Goal: Information Seeking & Learning: Learn about a topic

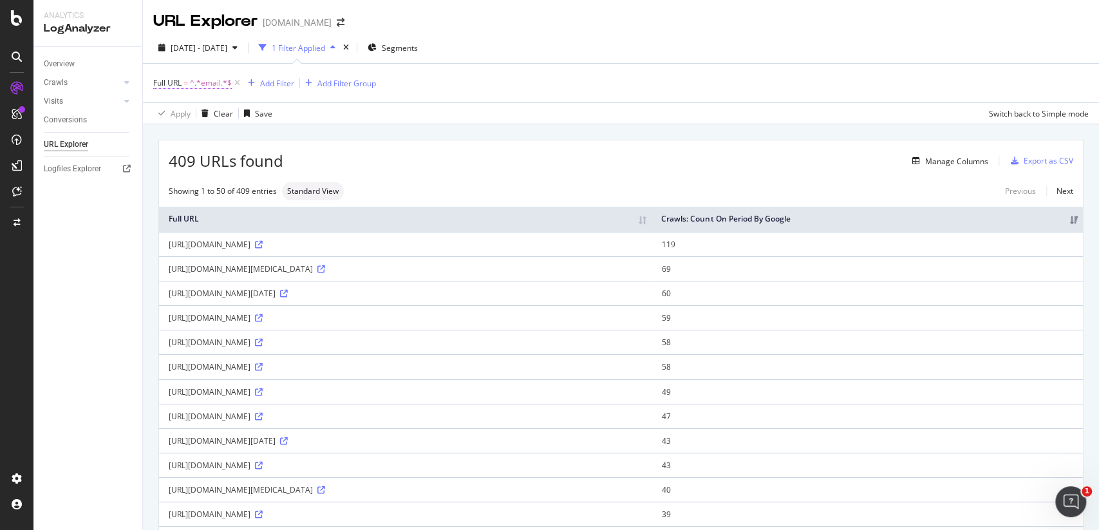
click at [220, 79] on span "^.*email.*$" at bounding box center [211, 83] width 42 height 18
click at [207, 140] on input "email" at bounding box center [226, 136] width 122 height 21
type input "password="
click at [289, 160] on div "Apply" at bounding box center [296, 163] width 20 height 11
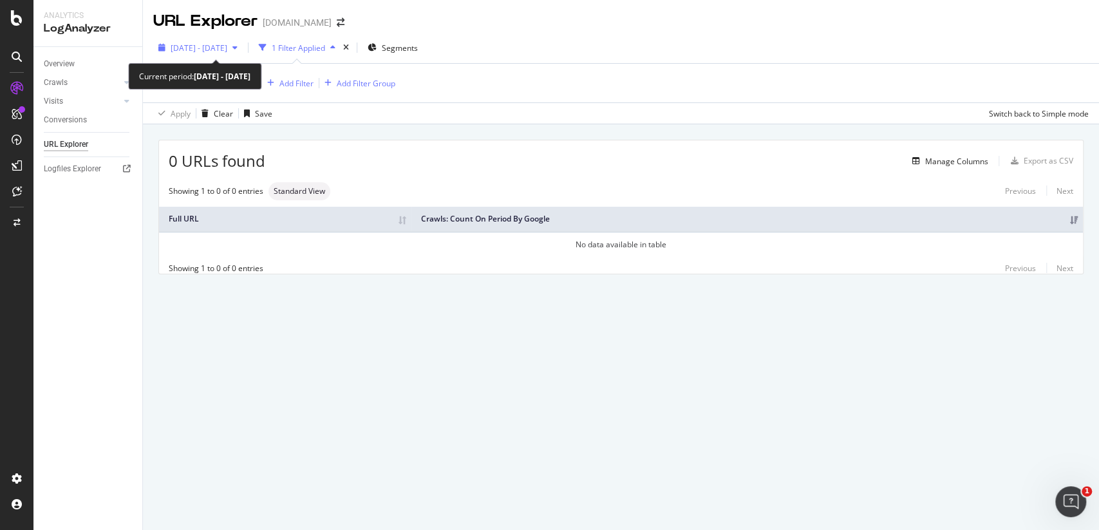
click at [243, 50] on div "button" at bounding box center [234, 48] width 15 height 8
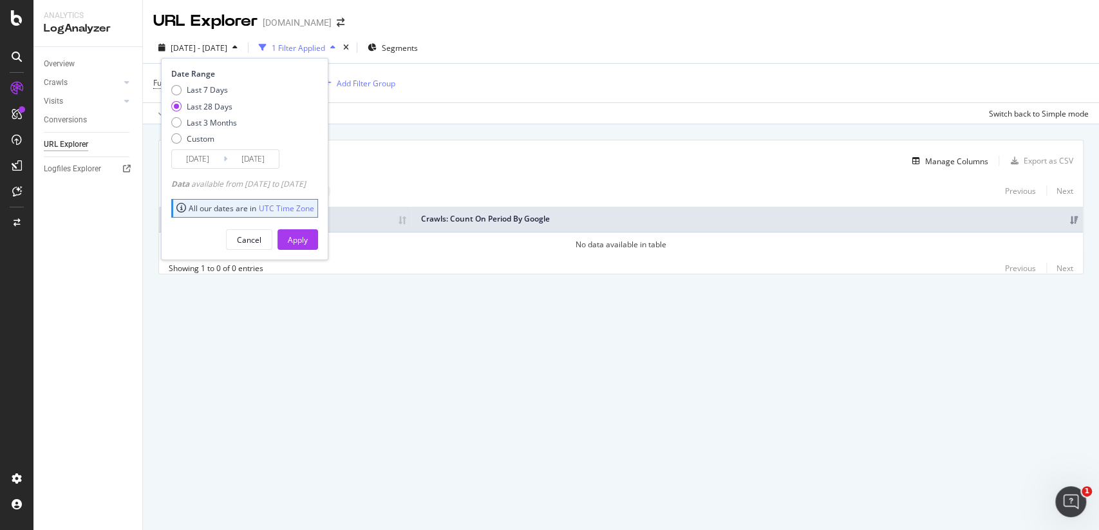
click at [520, 19] on div "URL Explorer [DOMAIN_NAME]" at bounding box center [621, 16] width 956 height 32
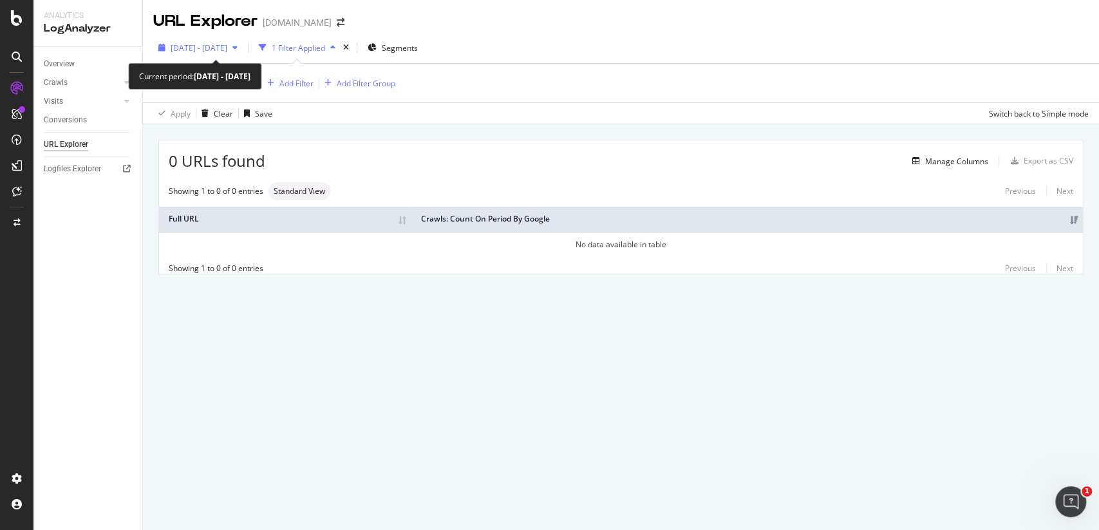
click at [227, 52] on span "[DATE] - [DATE]" at bounding box center [199, 48] width 57 height 11
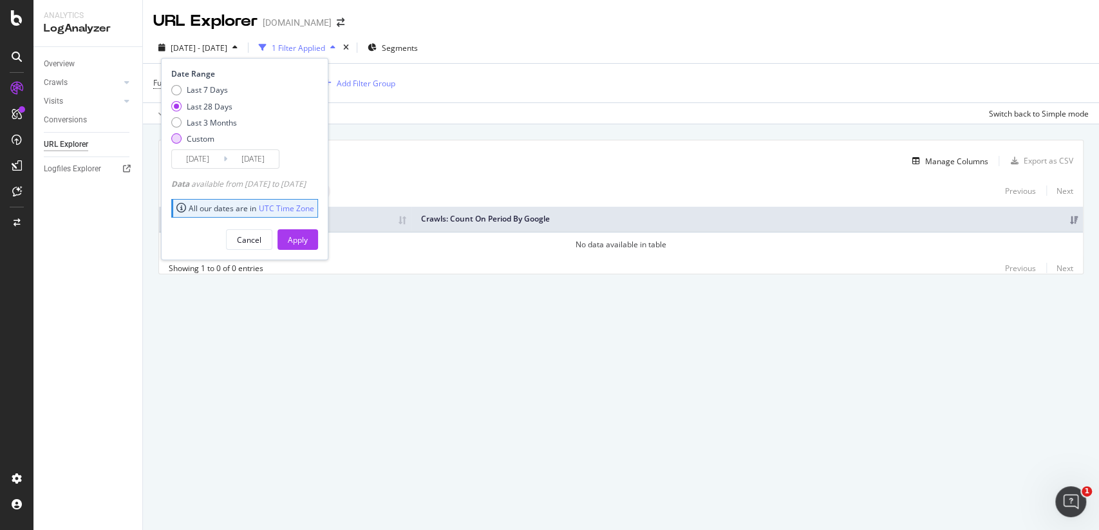
click at [226, 135] on div "Custom" at bounding box center [204, 138] width 66 height 11
click at [232, 119] on div "Last 3 Months" at bounding box center [212, 122] width 50 height 11
type input "[DATE]"
click at [308, 239] on div "Apply" at bounding box center [298, 239] width 20 height 11
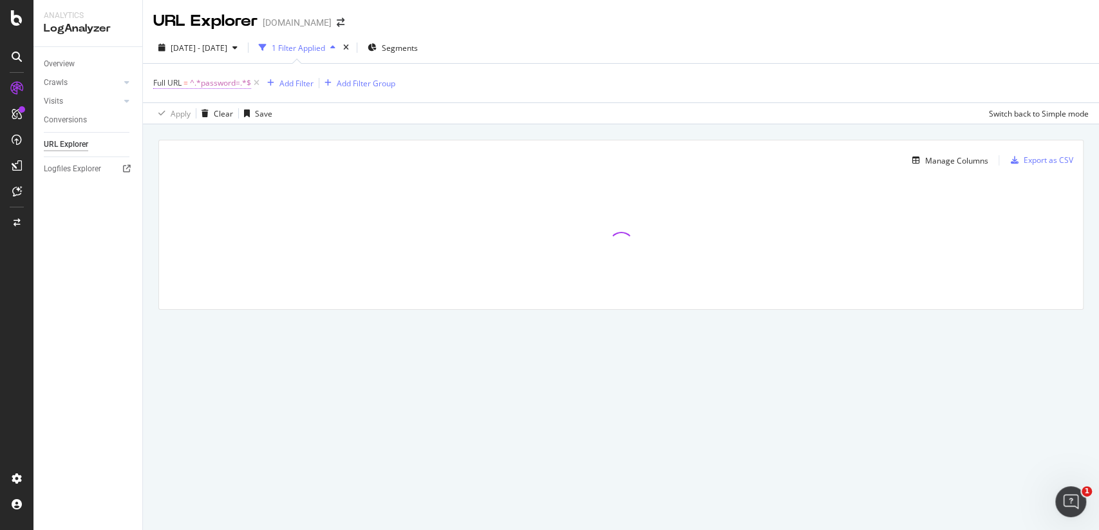
click at [214, 90] on span "^.*password=.*$" at bounding box center [220, 83] width 61 height 18
click at [577, 121] on div "Apply Clear Save Switch back to Simple mode" at bounding box center [621, 112] width 956 height 21
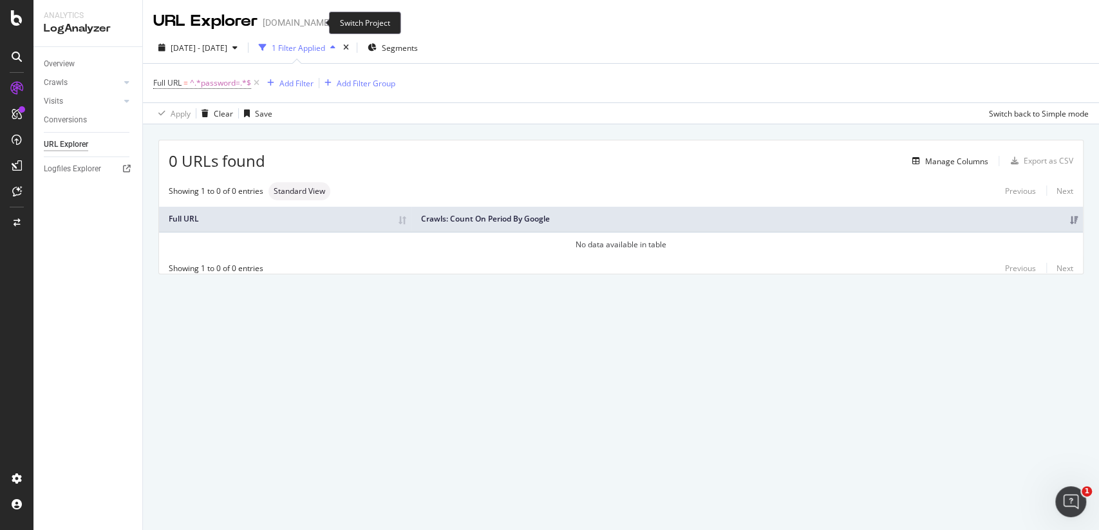
click at [337, 25] on icon "arrow-right-arrow-left" at bounding box center [341, 22] width 8 height 9
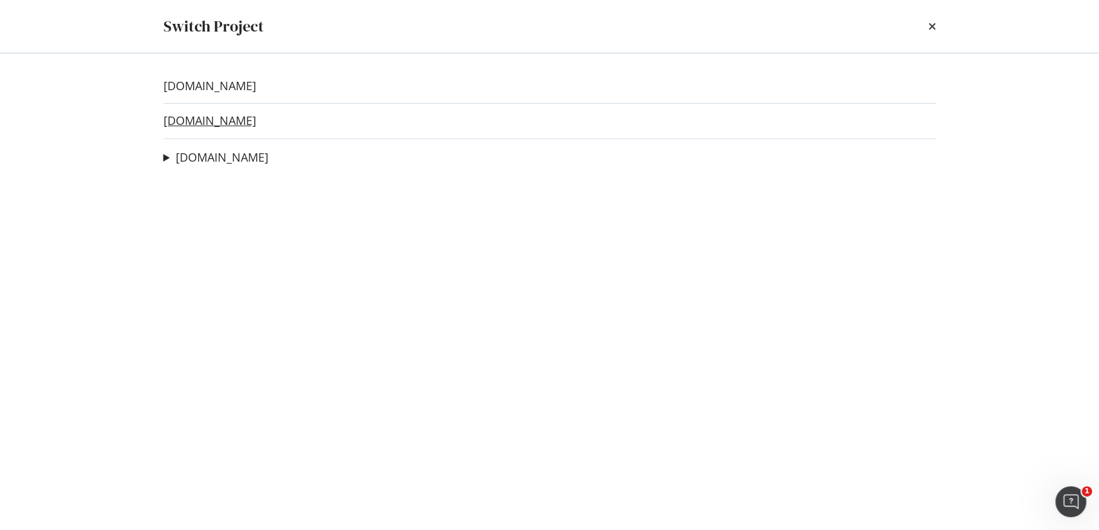
click at [203, 115] on link "[DOMAIN_NAME]" at bounding box center [210, 121] width 93 height 14
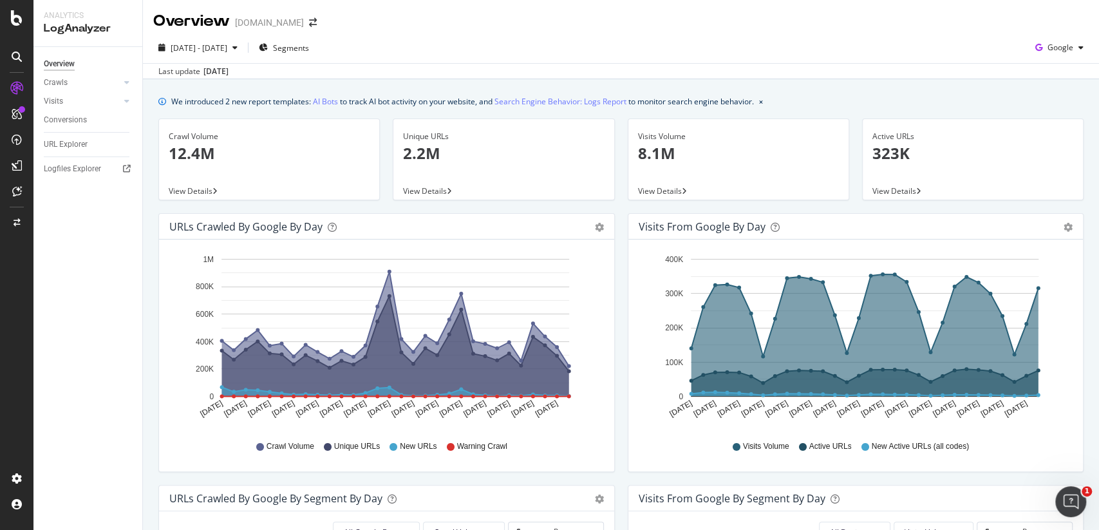
click at [75, 137] on div "URL Explorer" at bounding box center [93, 144] width 99 height 19
click at [73, 144] on div "URL Explorer" at bounding box center [66, 145] width 44 height 14
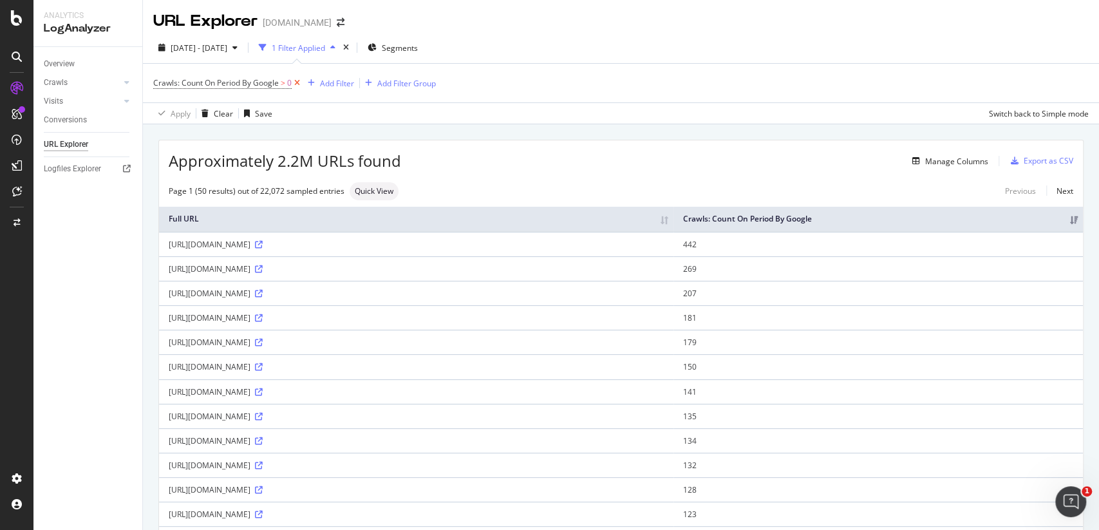
click at [298, 83] on icon at bounding box center [297, 83] width 11 height 13
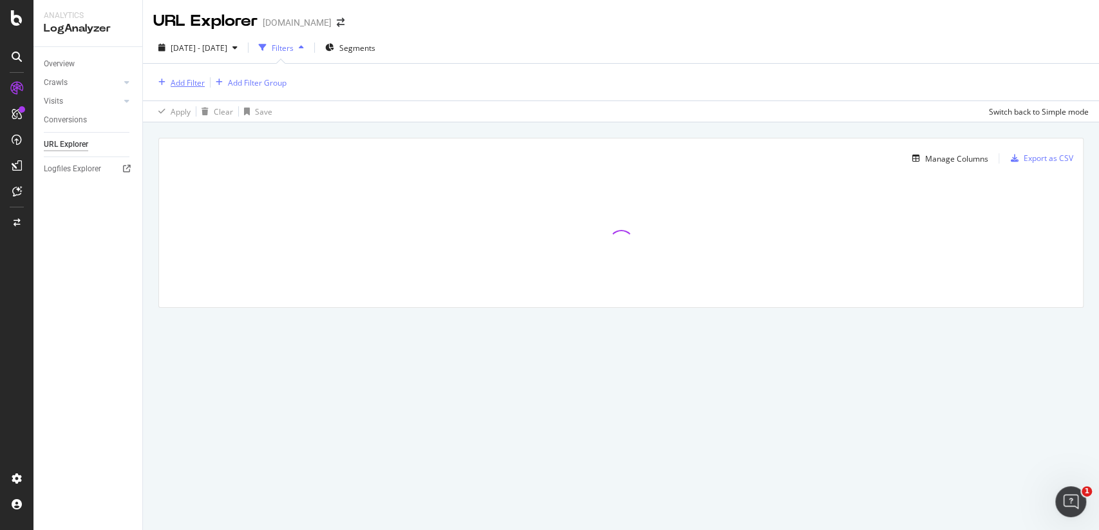
click at [193, 84] on div "Add Filter" at bounding box center [188, 82] width 34 height 11
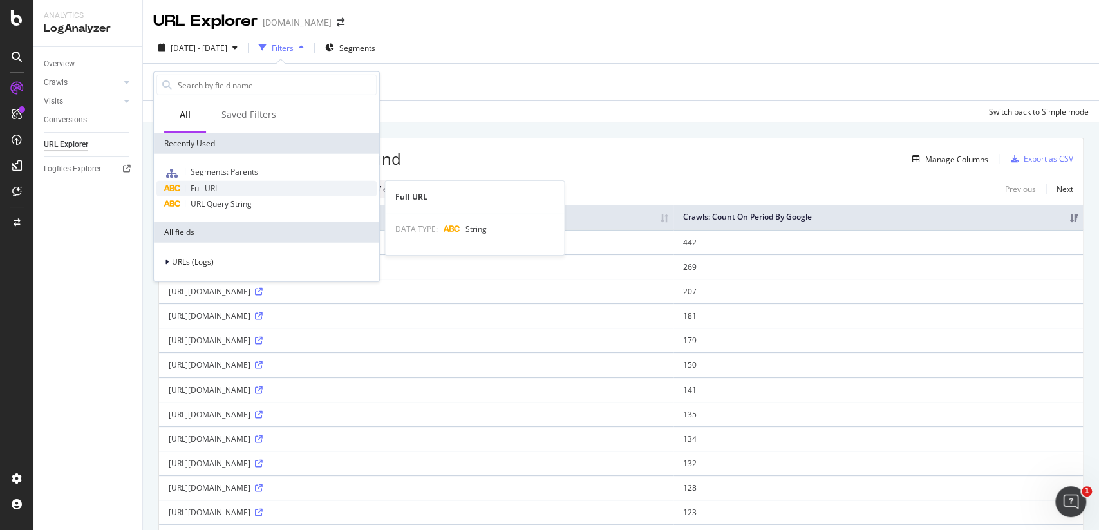
click at [226, 187] on div "Full URL" at bounding box center [266, 188] width 220 height 15
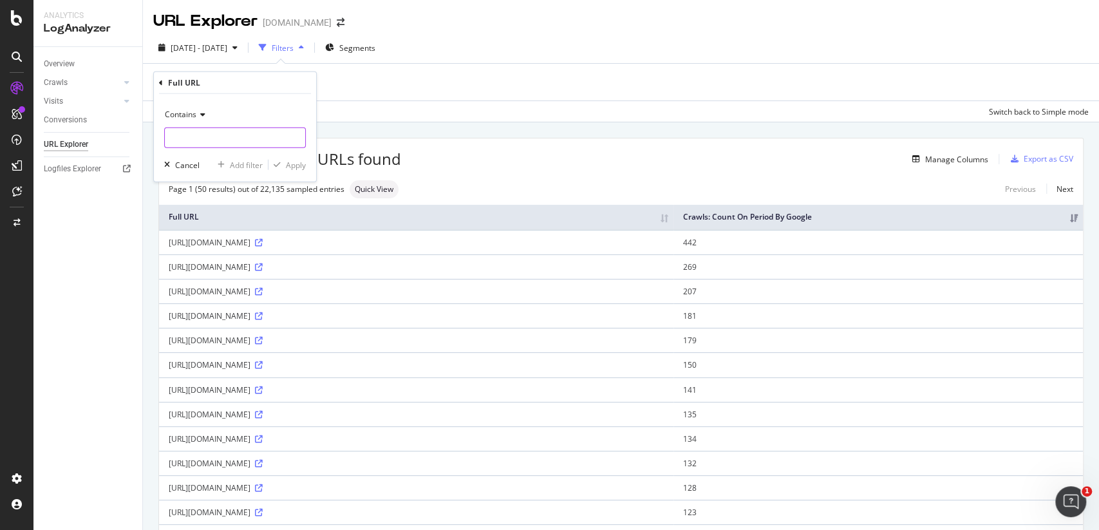
click at [237, 144] on input "text" at bounding box center [235, 138] width 140 height 21
paste input "/resource/planet-fact-display-pictures-t-tp-1638884693"
type input "/resource/planet-fact-display-pictures-t-tp-1638884693"
click at [295, 160] on div "Apply" at bounding box center [296, 164] width 20 height 11
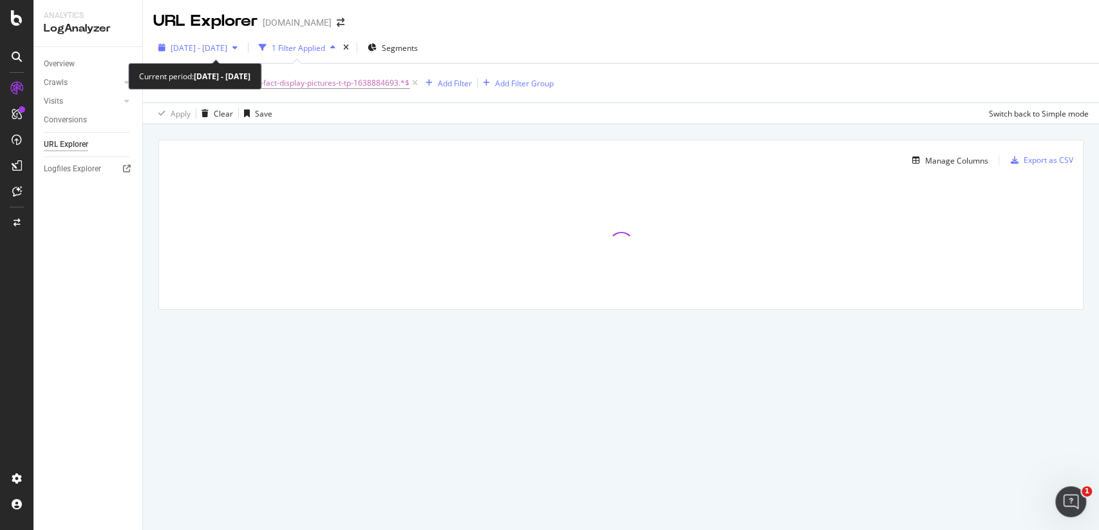
click at [243, 52] on div "[DATE] - [DATE]" at bounding box center [198, 47] width 90 height 19
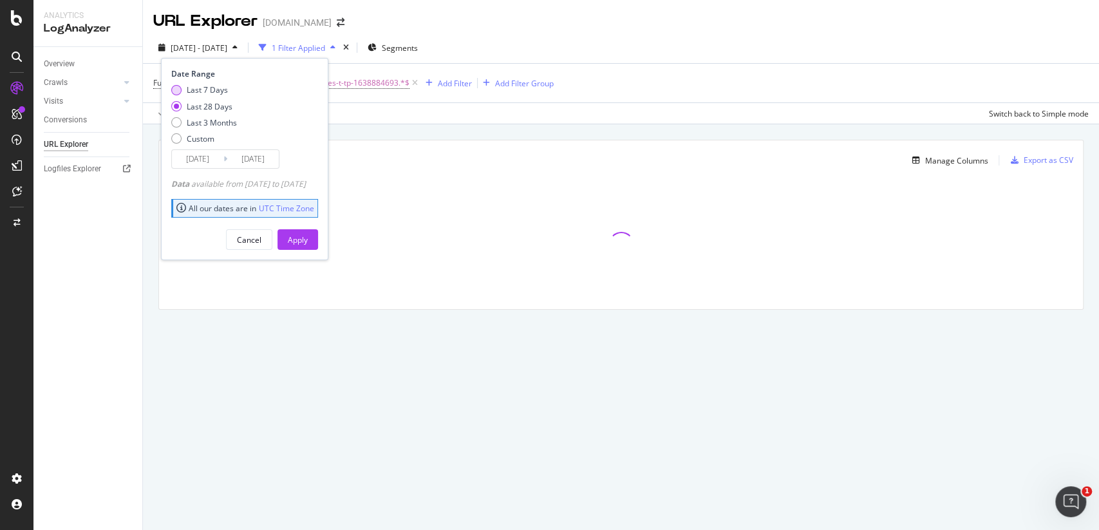
click at [210, 88] on div "Last 7 Days" at bounding box center [207, 89] width 41 height 11
type input "[DATE]"
click at [308, 236] on div "Apply" at bounding box center [298, 239] width 20 height 11
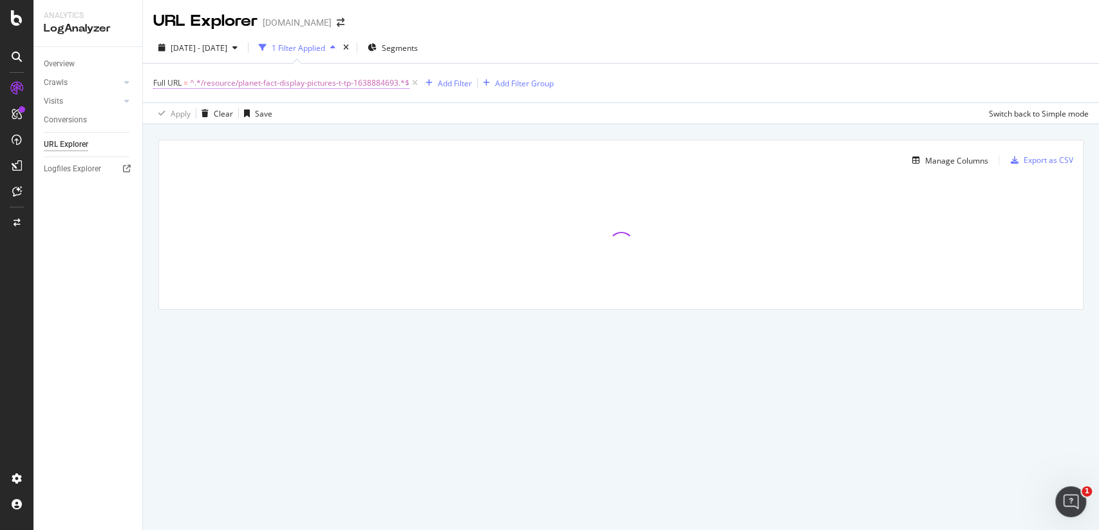
click at [326, 84] on span "^.*/resource/planet-fact-display-pictures-t-tp-1638884693.*$" at bounding box center [300, 83] width 220 height 18
click at [237, 136] on input "/resource/planet-fact-display-pictures-t-tp-1638884693" at bounding box center [226, 136] width 122 height 21
paste input "food-themed-subtraction-within-10-worksheet-t-n-7738"
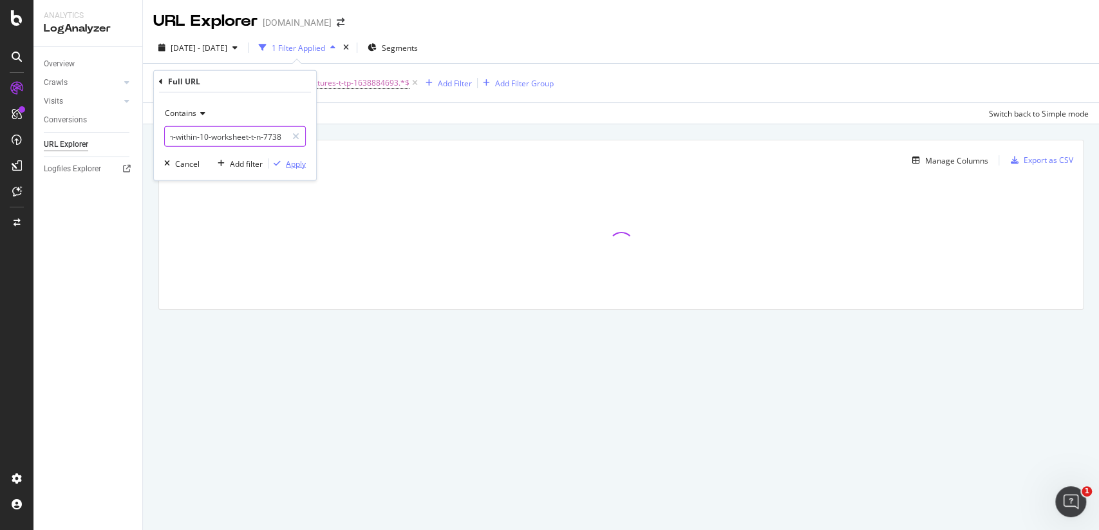
type input "/resource/food-themed-subtraction-within-10-worksheet-t-n-7738"
click at [290, 164] on div "Apply" at bounding box center [296, 163] width 20 height 11
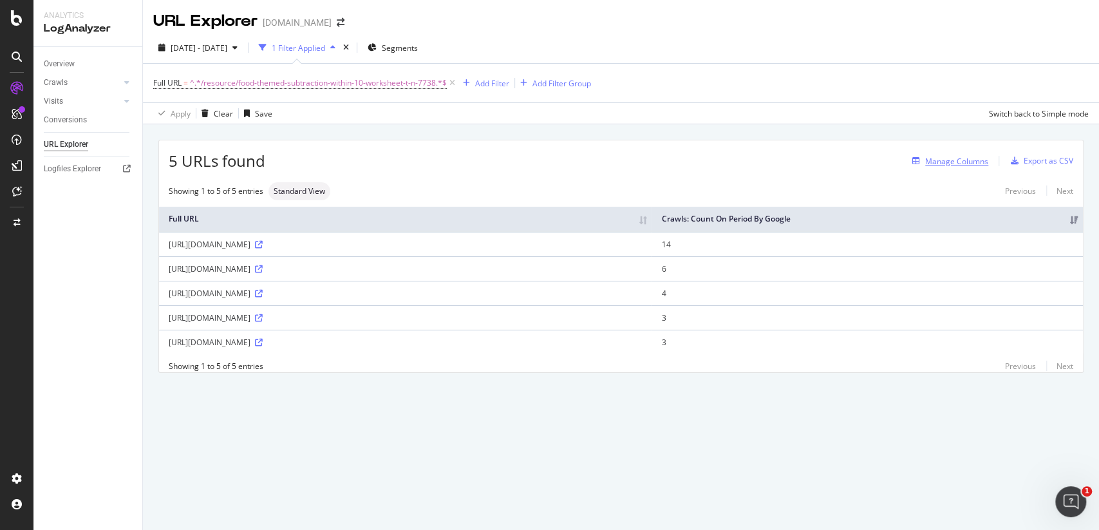
click at [949, 164] on div "Manage Columns" at bounding box center [956, 161] width 63 height 11
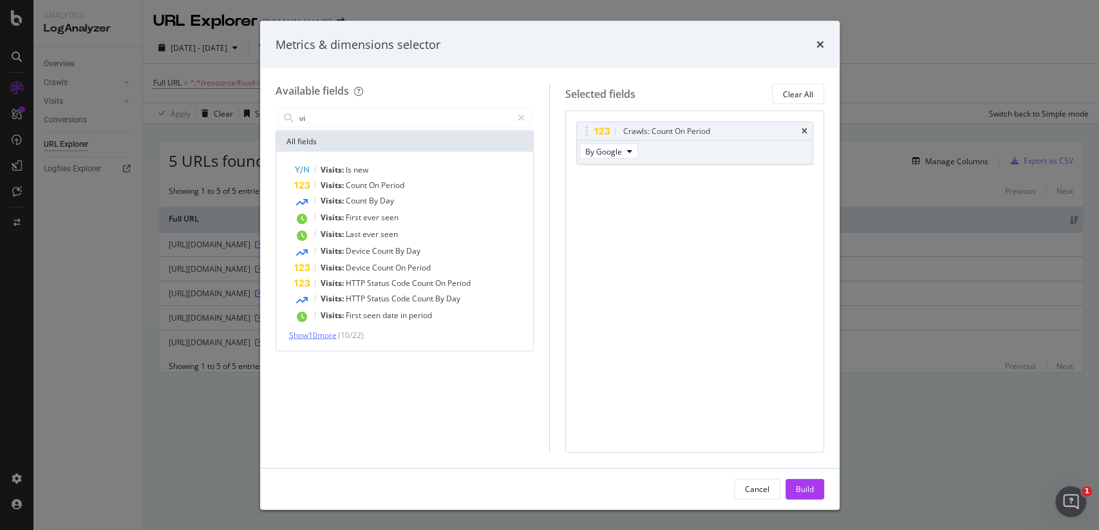
type input "vi"
click at [328, 338] on span "Show 10 more" at bounding box center [313, 335] width 48 height 11
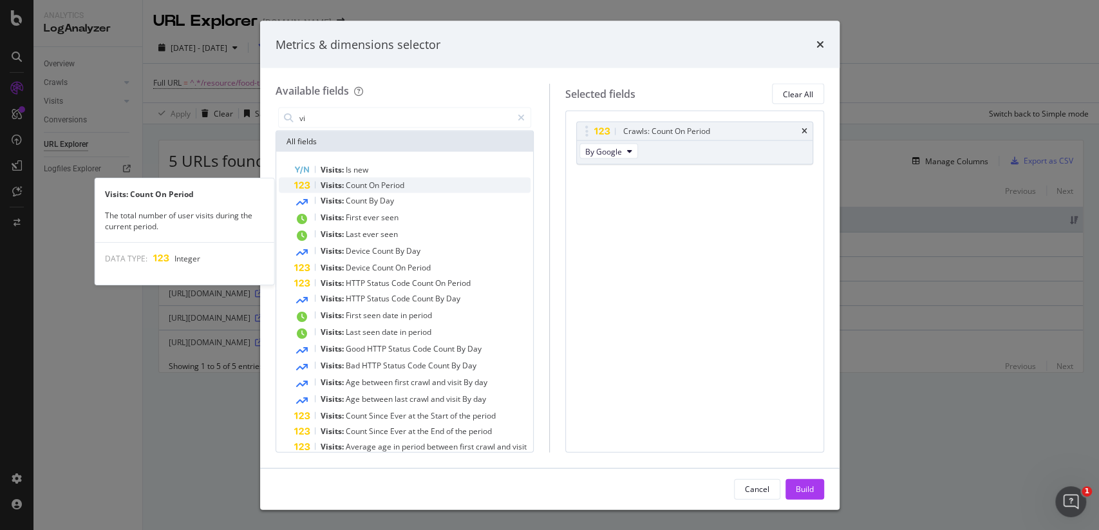
click at [379, 188] on span "On" at bounding box center [375, 185] width 12 height 11
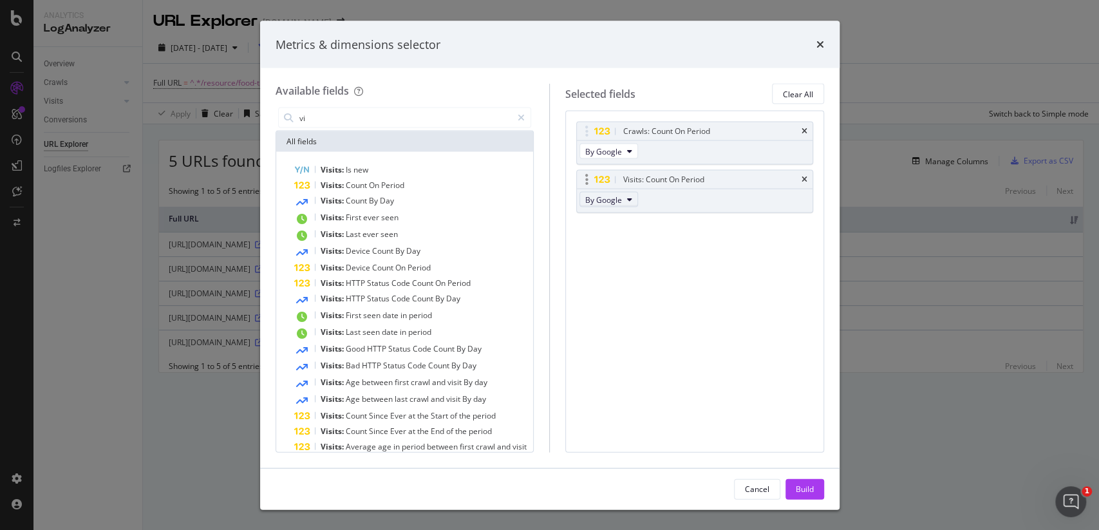
click at [605, 192] on button "By Google" at bounding box center [609, 199] width 59 height 15
click at [616, 149] on span "By Google" at bounding box center [603, 151] width 37 height 11
click at [629, 205] on button "By Google" at bounding box center [609, 199] width 59 height 15
click at [682, 245] on div "Crawls: Count On Period By Google Visits: Count On Period By Google You can use…" at bounding box center [694, 281] width 259 height 341
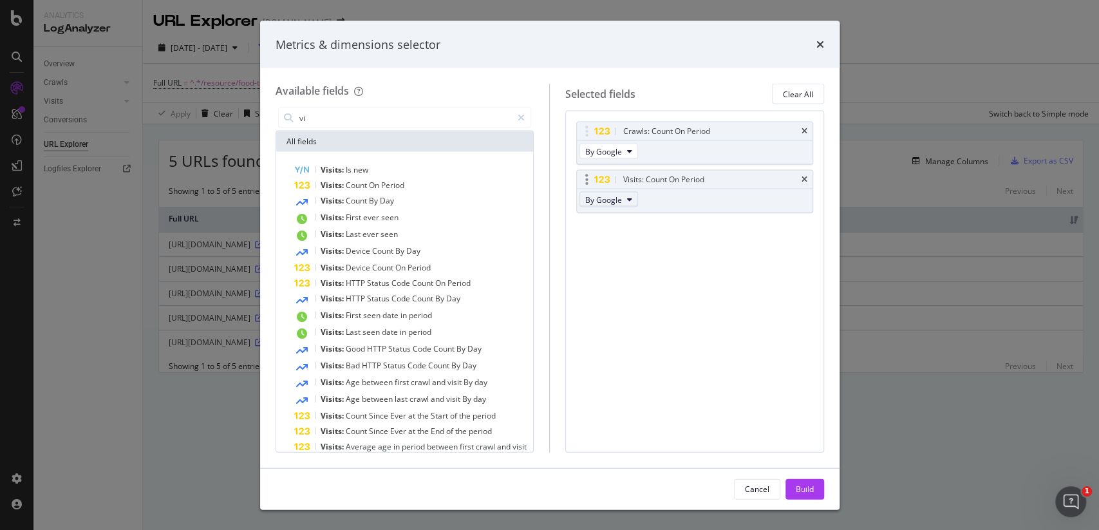
click at [622, 200] on button "By Google" at bounding box center [609, 199] width 59 height 15
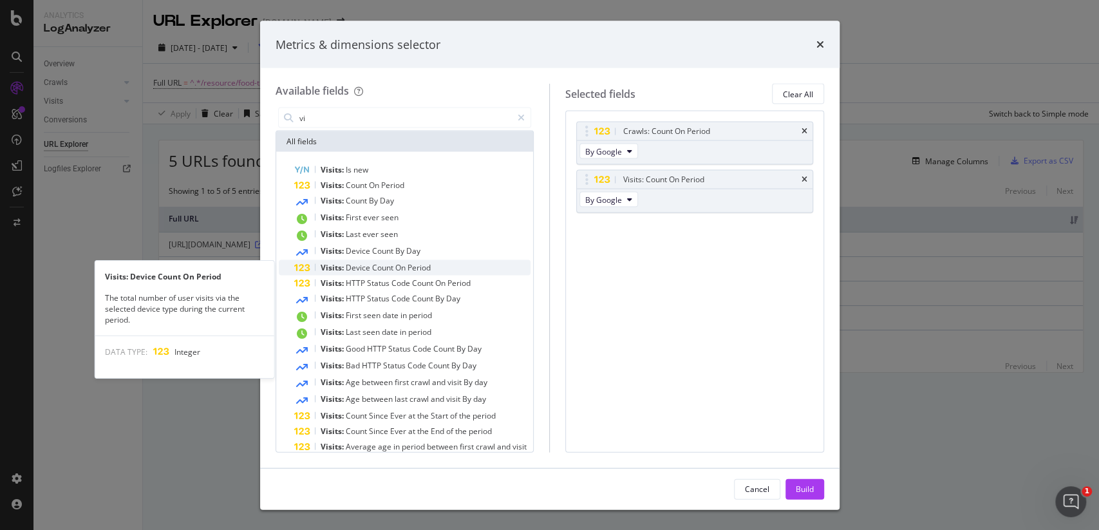
scroll to position [60, 0]
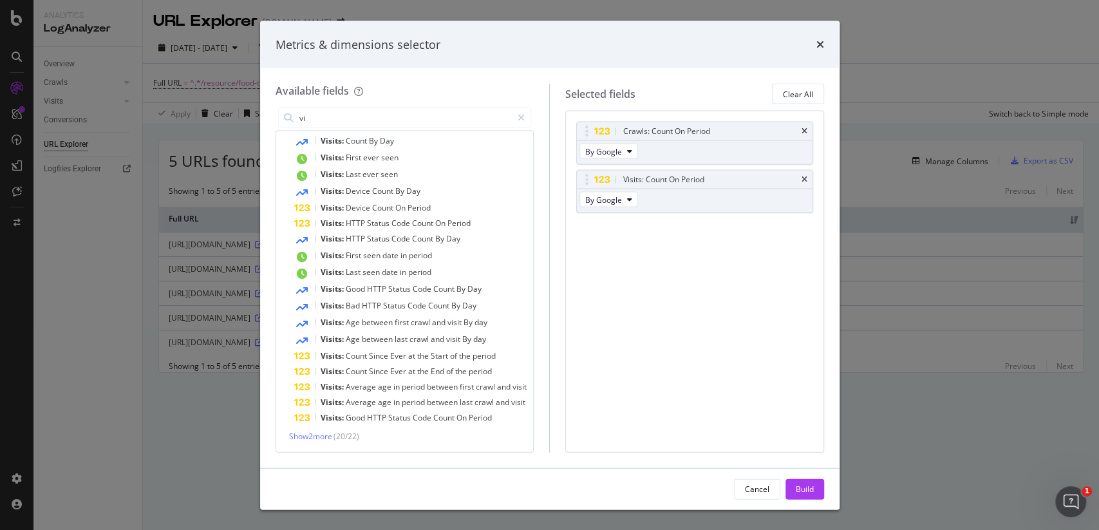
click at [336, 433] on div "Show 2 more ( 20 / 22 )" at bounding box center [405, 436] width 252 height 11
click at [326, 435] on span "Show 2 more" at bounding box center [310, 436] width 43 height 11
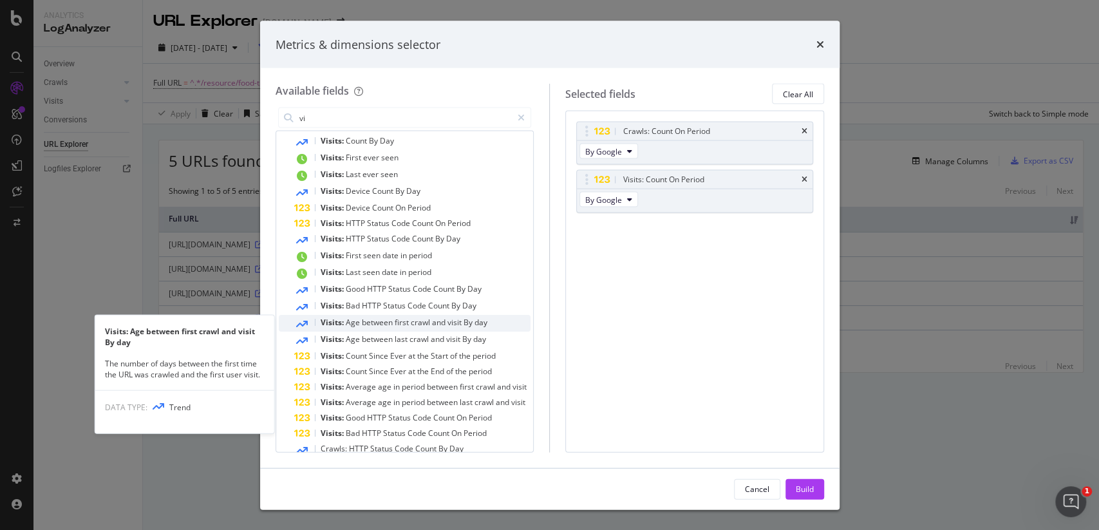
scroll to position [76, 0]
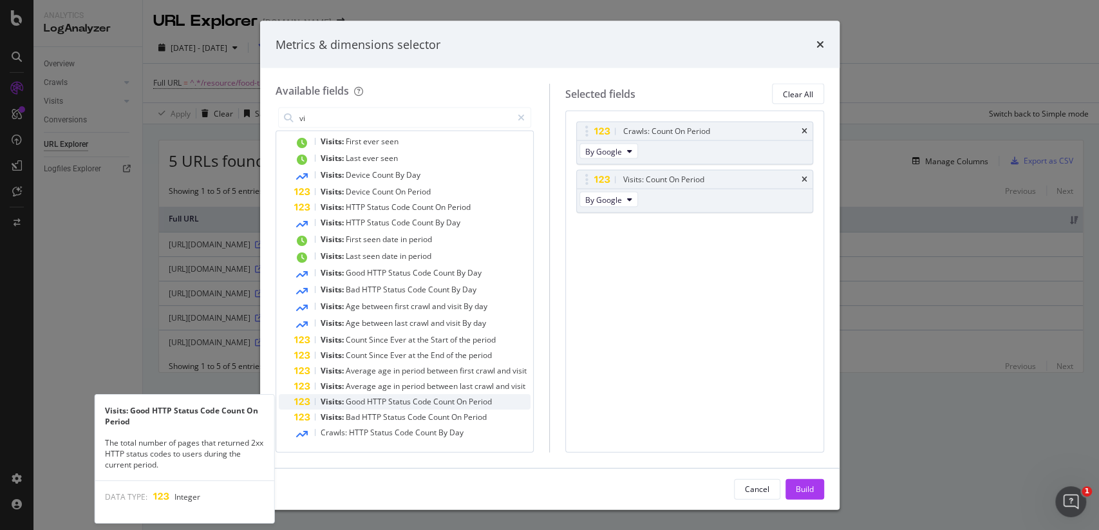
click at [384, 403] on span "HTTP" at bounding box center [377, 401] width 21 height 11
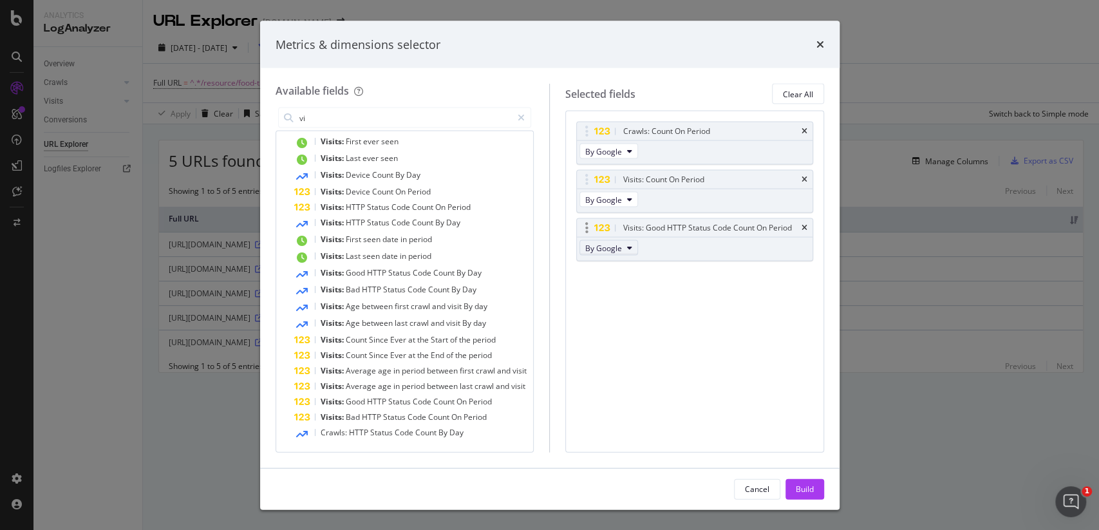
click at [625, 247] on button "By Google" at bounding box center [609, 247] width 59 height 15
click at [804, 230] on icon "times" at bounding box center [805, 228] width 6 height 8
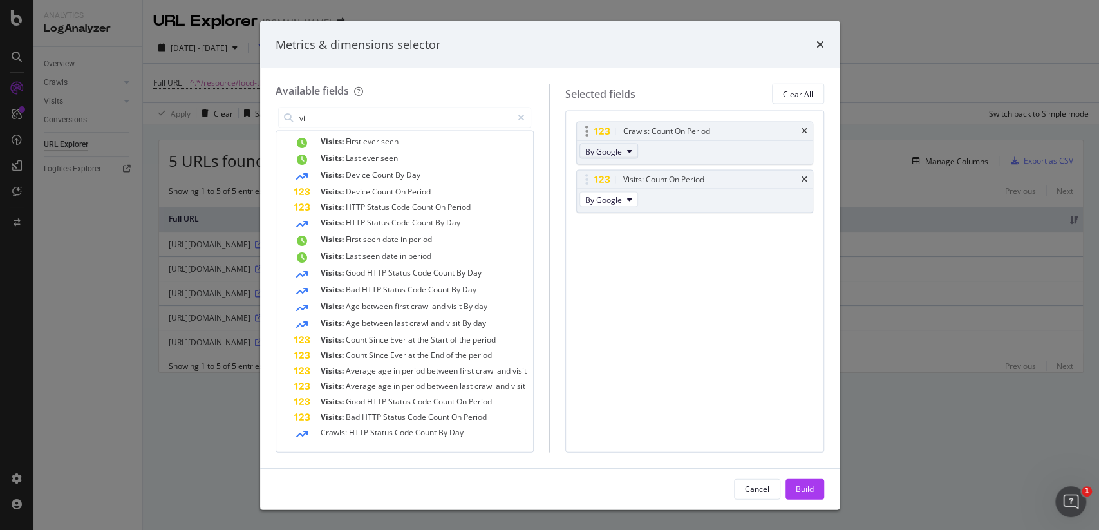
click at [622, 153] on button "By Google" at bounding box center [609, 151] width 59 height 15
click at [747, 289] on div "Crawls: Count On Period By Google Visits: Count On Period By Google You can use…" at bounding box center [694, 281] width 259 height 341
click at [623, 202] on button "By Google" at bounding box center [609, 199] width 59 height 15
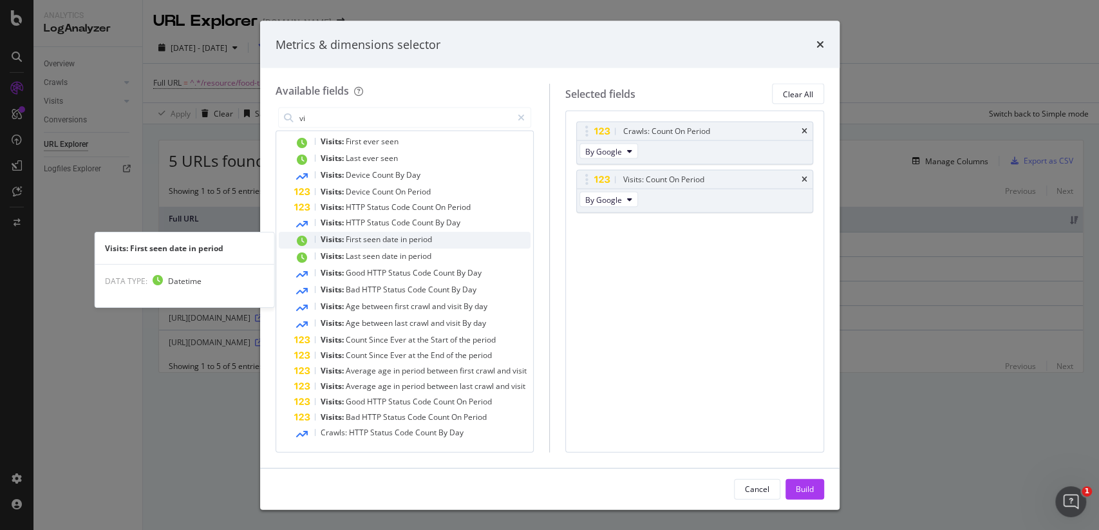
click at [377, 241] on span "seen" at bounding box center [372, 239] width 19 height 11
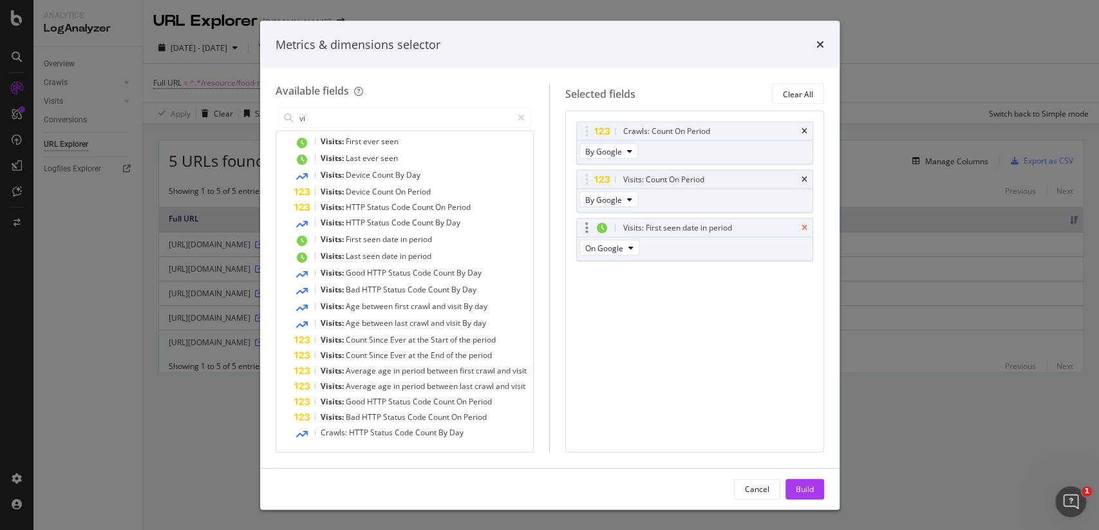
click at [803, 224] on icon "times" at bounding box center [805, 228] width 6 height 8
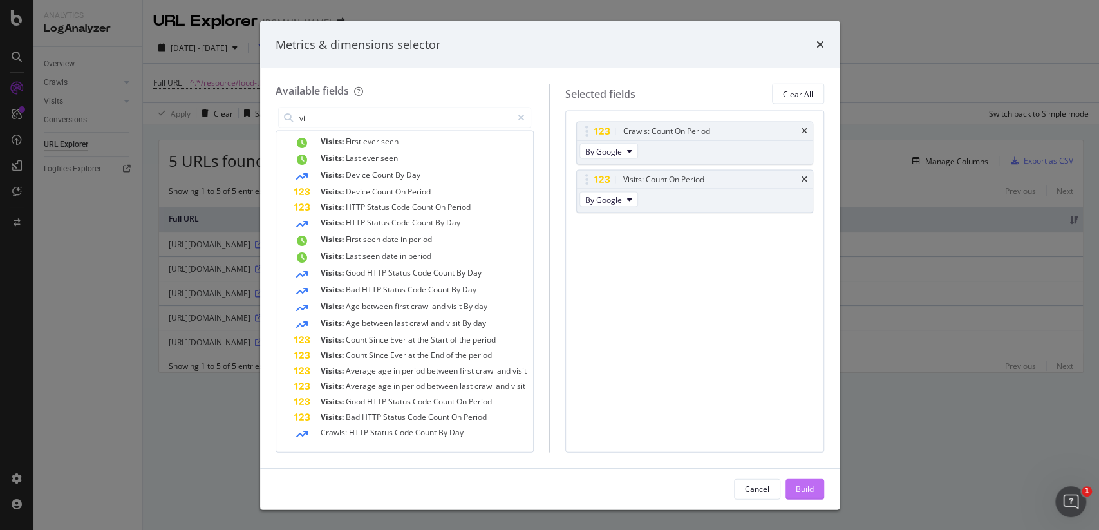
click at [801, 484] on div "Build" at bounding box center [805, 488] width 18 height 11
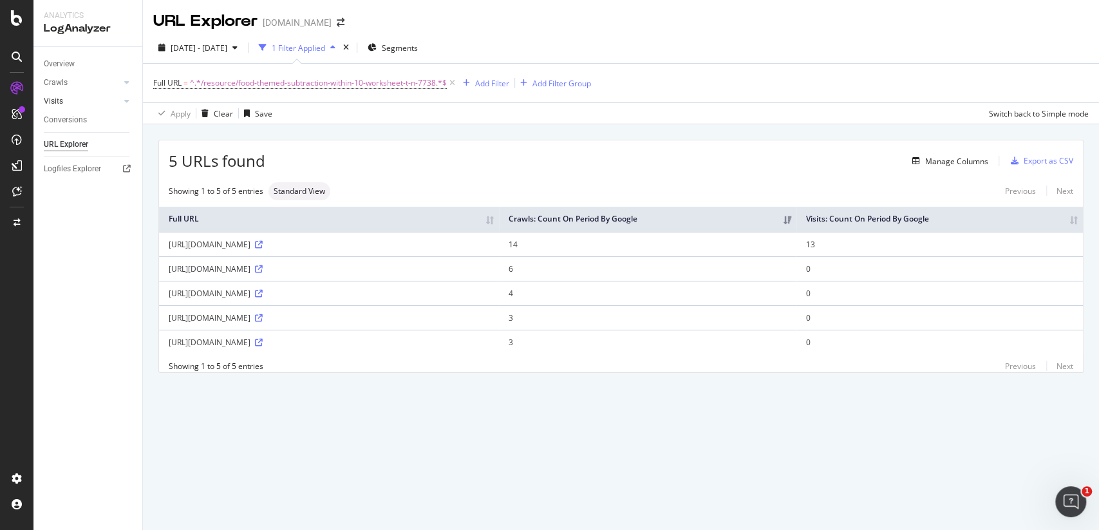
click at [116, 102] on div at bounding box center [114, 101] width 13 height 13
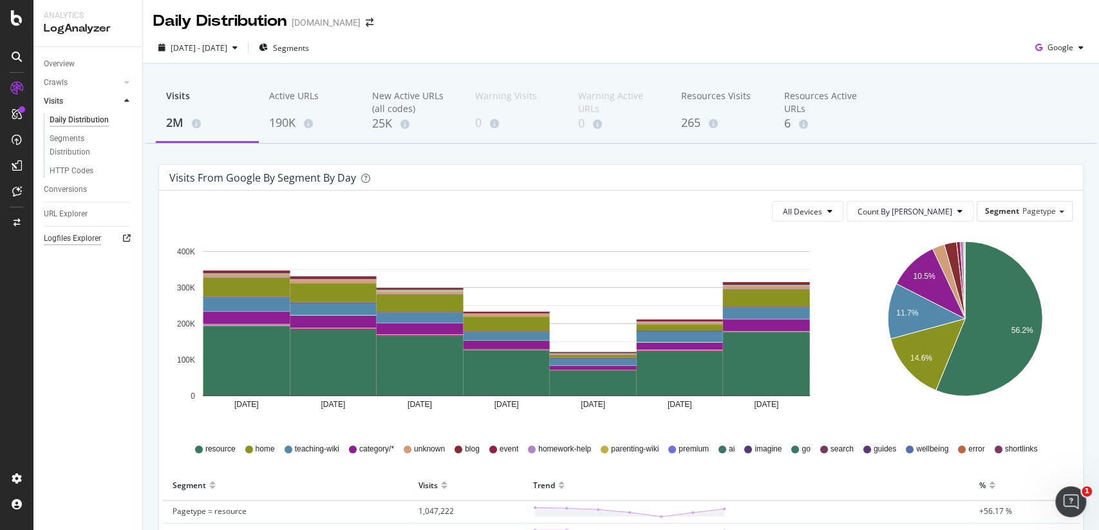
click at [70, 242] on div "Logfiles Explorer" at bounding box center [72, 239] width 57 height 14
click at [49, 211] on div "URL Explorer" at bounding box center [66, 214] width 44 height 14
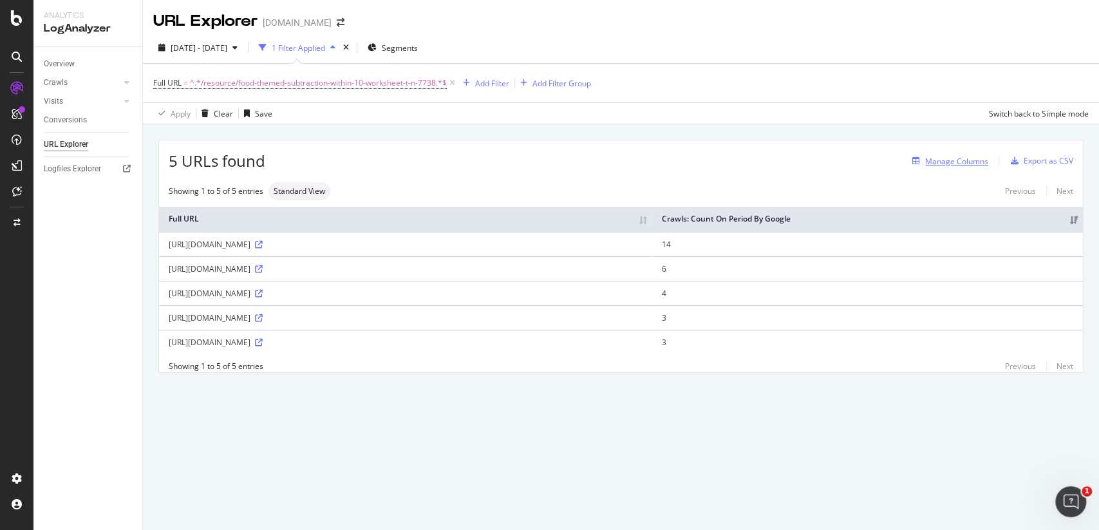
click at [944, 160] on div "Manage Columns" at bounding box center [956, 161] width 63 height 11
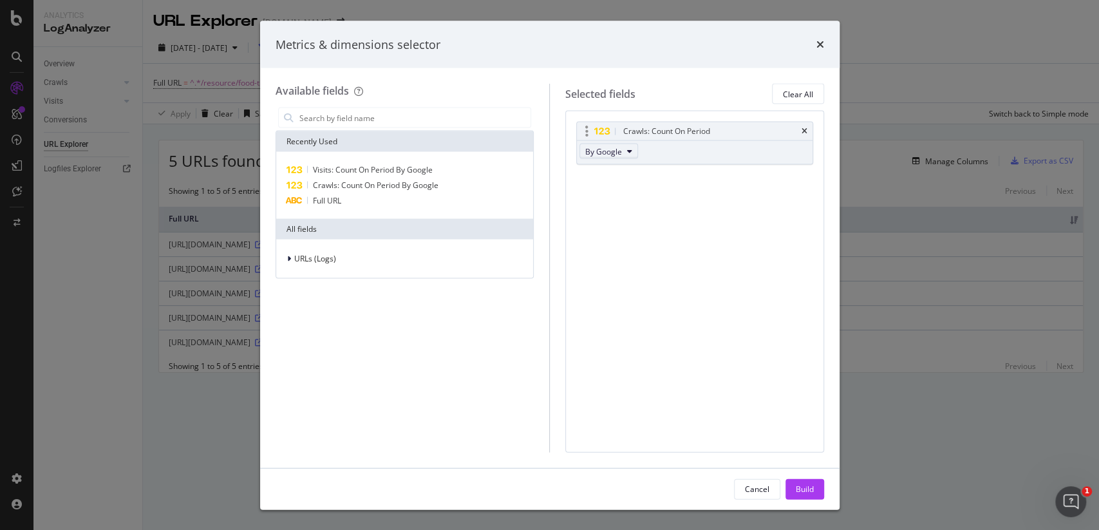
click at [620, 155] on span "By Google" at bounding box center [603, 151] width 37 height 11
click at [760, 242] on div "Crawls: Count On Period By Google You can use this field as a To pick up a drag…" at bounding box center [694, 281] width 259 height 341
click at [401, 173] on span "Visits: Count On Period By Google" at bounding box center [373, 169] width 120 height 11
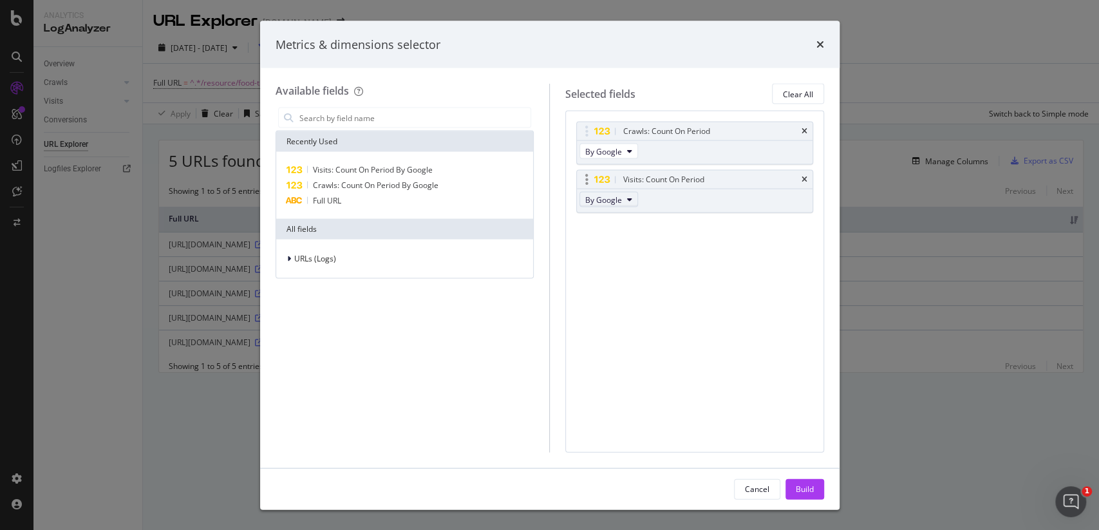
click at [608, 204] on button "By Google" at bounding box center [609, 199] width 59 height 15
click at [699, 264] on div "Crawls: Count On Period By Google Visits: Count On Period By Google You can use…" at bounding box center [694, 281] width 259 height 341
click at [305, 251] on div "URLs (Logs)" at bounding box center [405, 259] width 252 height 18
click at [317, 339] on span "Visits" at bounding box center [311, 338] width 19 height 11
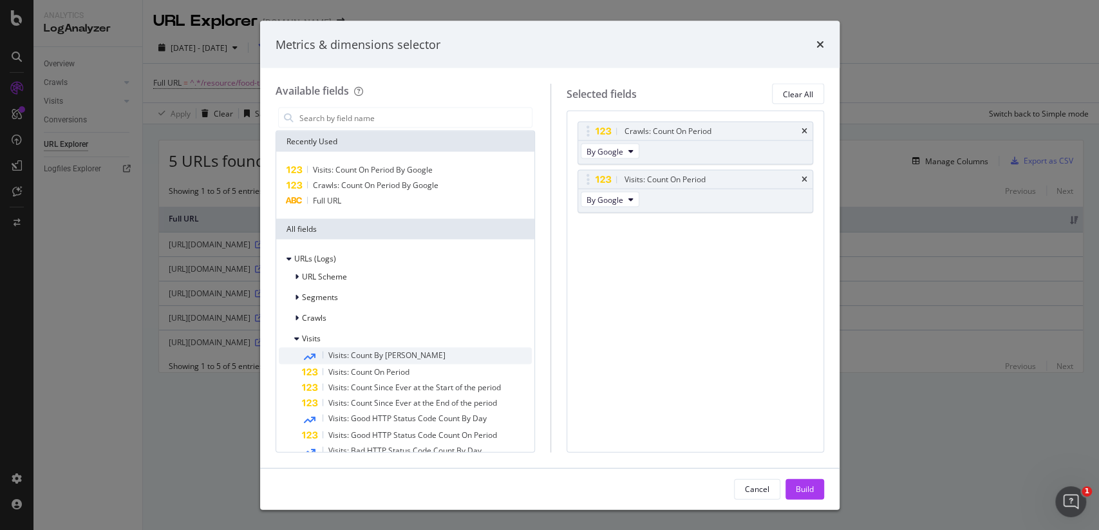
click at [386, 351] on span "Visits: Count By [PERSON_NAME]" at bounding box center [386, 355] width 117 height 11
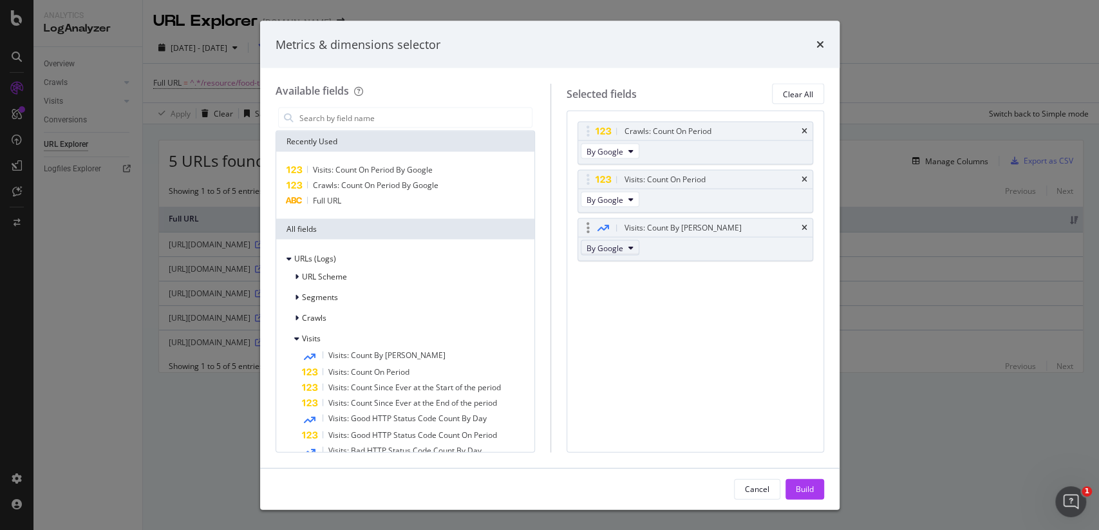
click at [626, 240] on button "By Google" at bounding box center [610, 247] width 59 height 15
click at [710, 307] on div "Crawls: Count On Period By Google Visits: Count On Period By Google Visits: Cou…" at bounding box center [696, 281] width 258 height 341
click at [804, 228] on icon "times" at bounding box center [805, 228] width 6 height 8
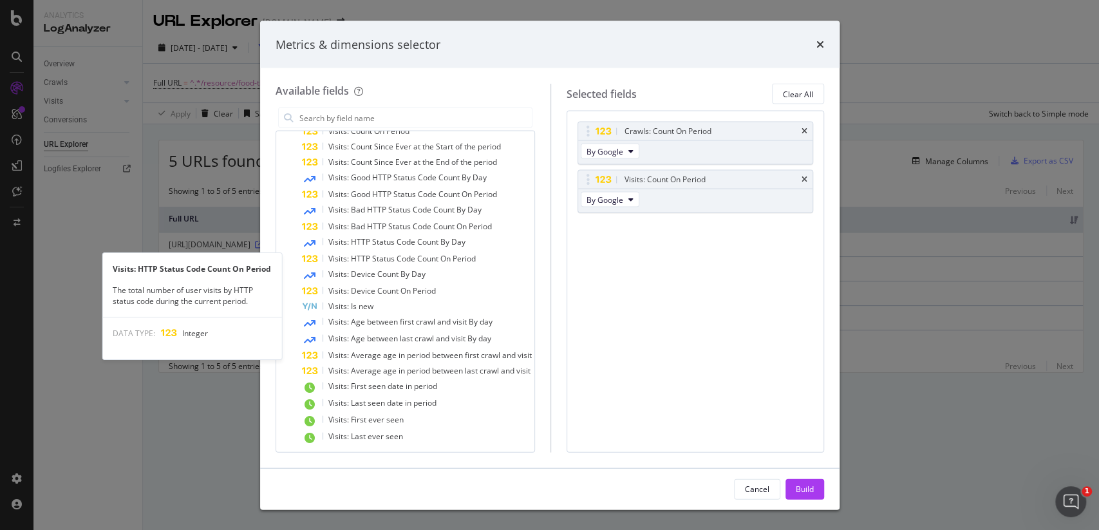
scroll to position [245, 0]
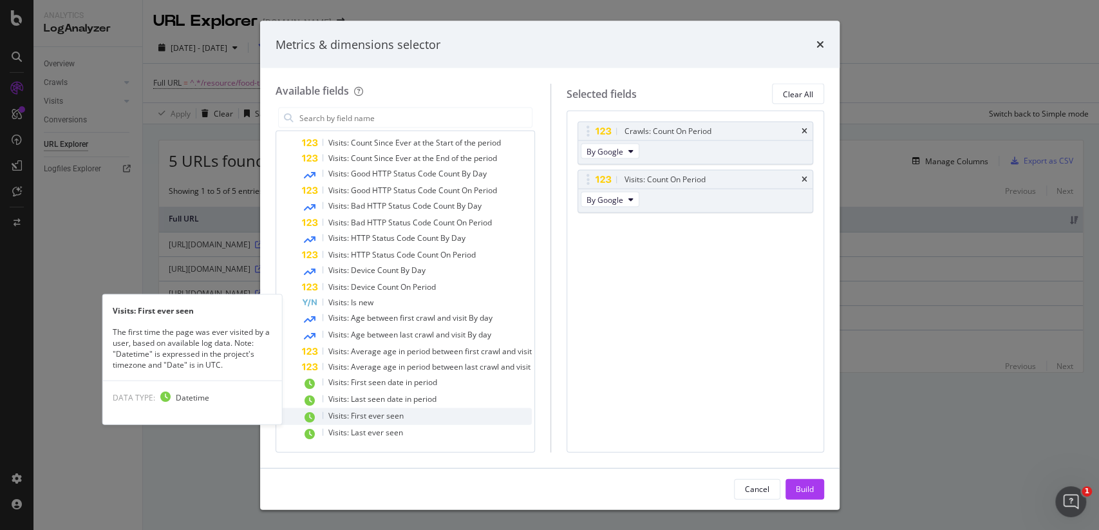
click at [383, 414] on span "Visits: First ever seen" at bounding box center [365, 415] width 75 height 11
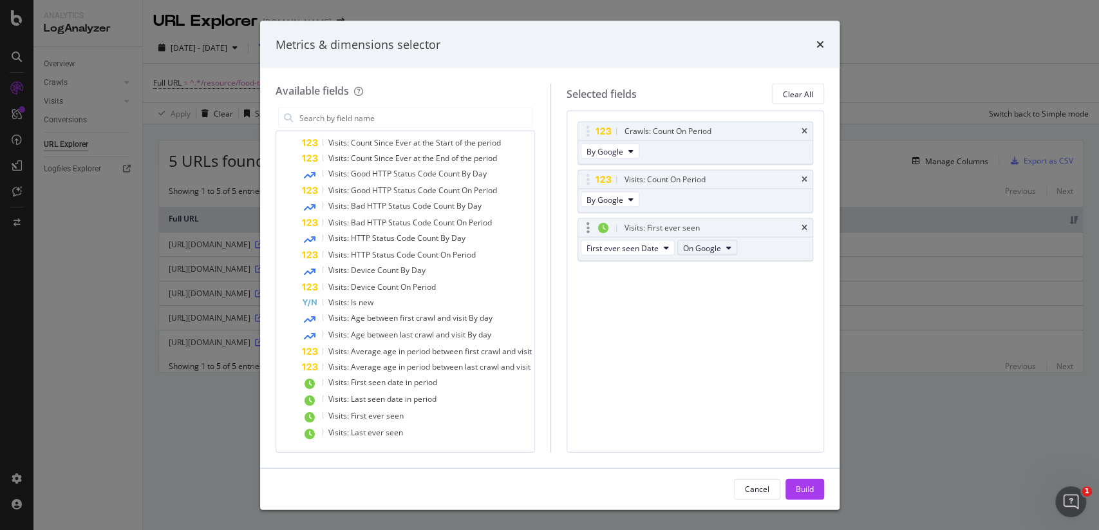
click at [698, 247] on span "On Google" at bounding box center [702, 247] width 38 height 11
click at [809, 227] on div "Visits: First ever seen" at bounding box center [695, 228] width 234 height 18
click at [807, 226] on icon "times" at bounding box center [805, 228] width 6 height 8
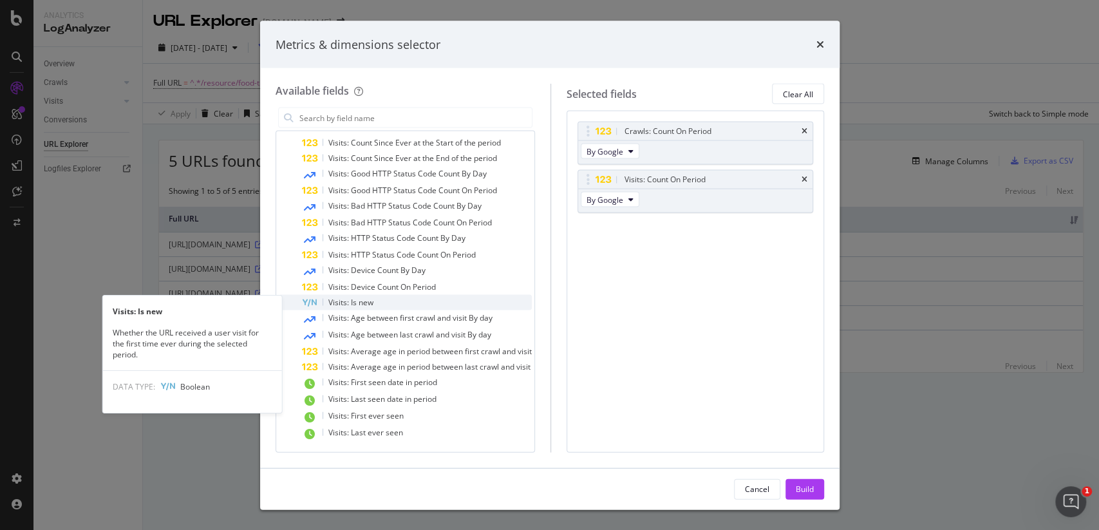
click at [347, 303] on span "Visits: Is new" at bounding box center [350, 302] width 45 height 11
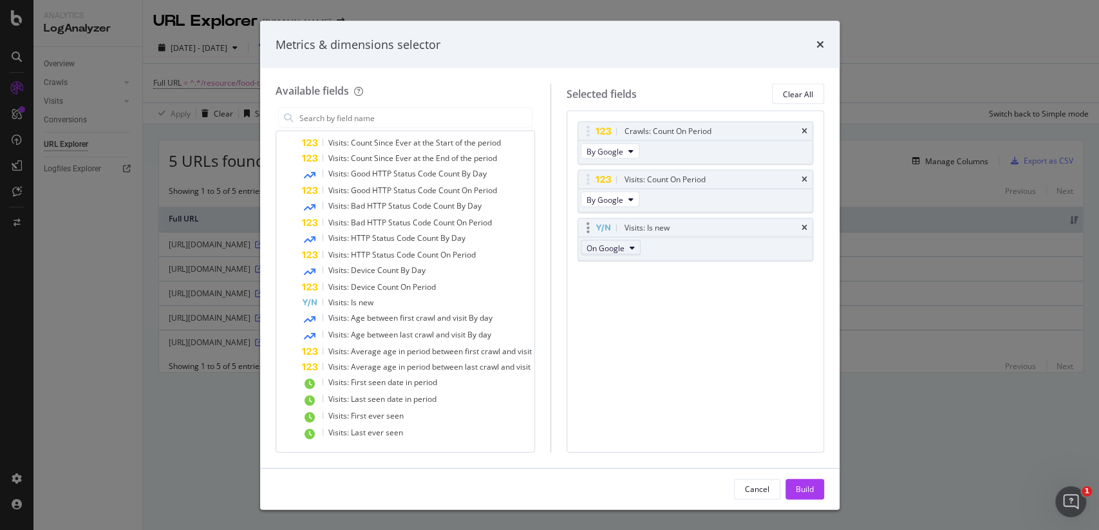
click at [616, 242] on span "On Google" at bounding box center [606, 247] width 38 height 11
click at [809, 224] on div "Visits: Is new" at bounding box center [695, 228] width 234 height 18
click at [804, 226] on icon "times" at bounding box center [805, 228] width 6 height 8
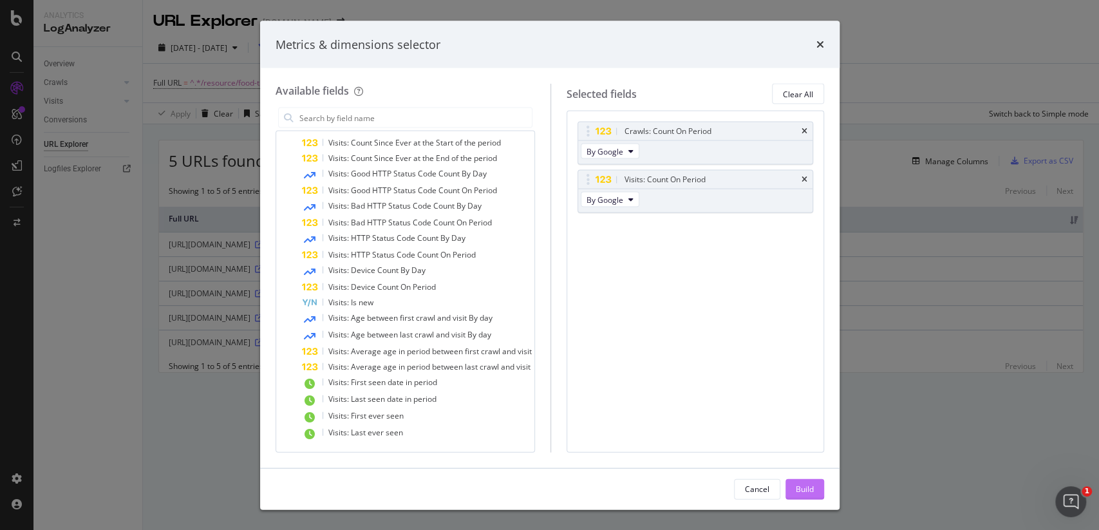
click at [822, 495] on button "Build" at bounding box center [805, 488] width 39 height 21
